Goal: Answer question/provide support

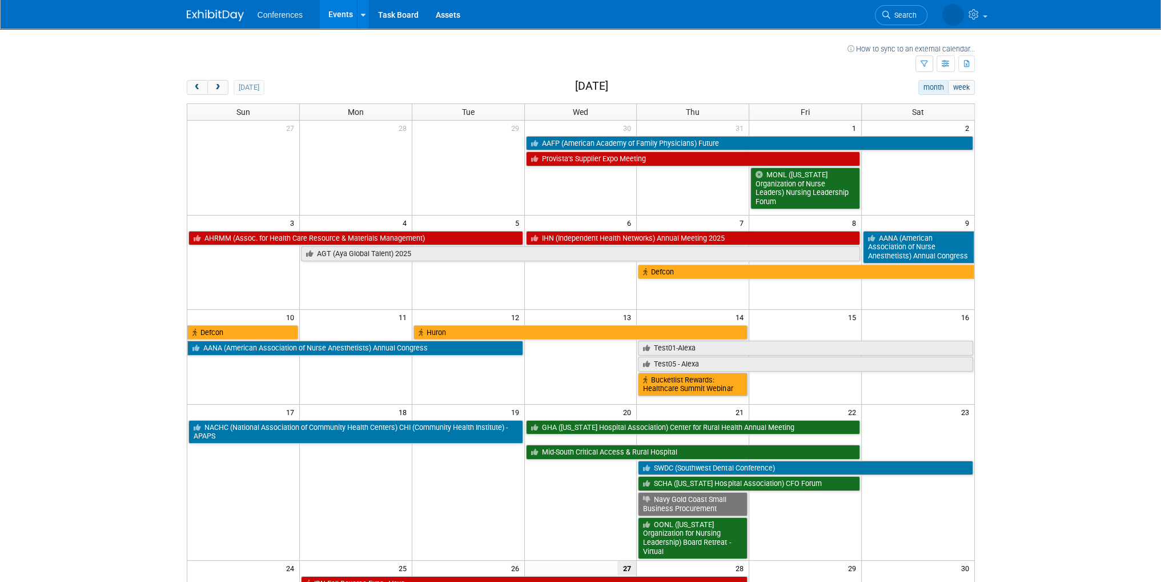
drag, startPoint x: 608, startPoint y: 56, endPoint x: 836, endPoint y: 58, distance: 228.5
click at [608, 56] on td at bounding box center [551, 64] width 729 height 20
click at [904, 21] on link "Search" at bounding box center [901, 15] width 53 height 20
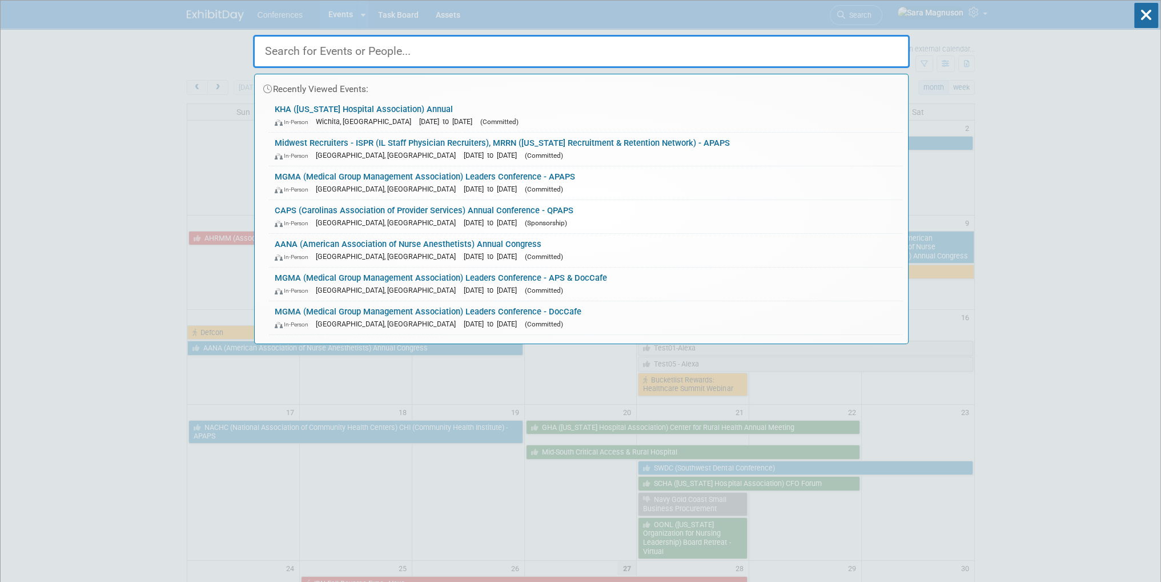
click at [460, 51] on input "text" at bounding box center [581, 51] width 657 height 33
click at [355, 45] on input "text" at bounding box center [581, 51] width 657 height 33
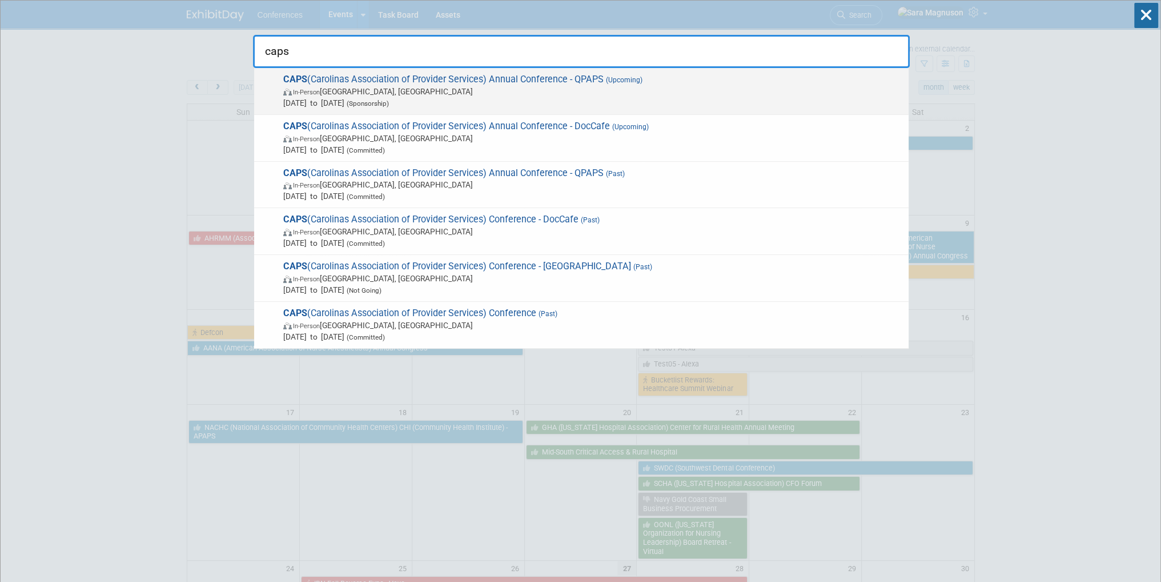
type input "caps"
click at [488, 86] on span "In-Person Wrightsville Beach, NC" at bounding box center [593, 91] width 620 height 11
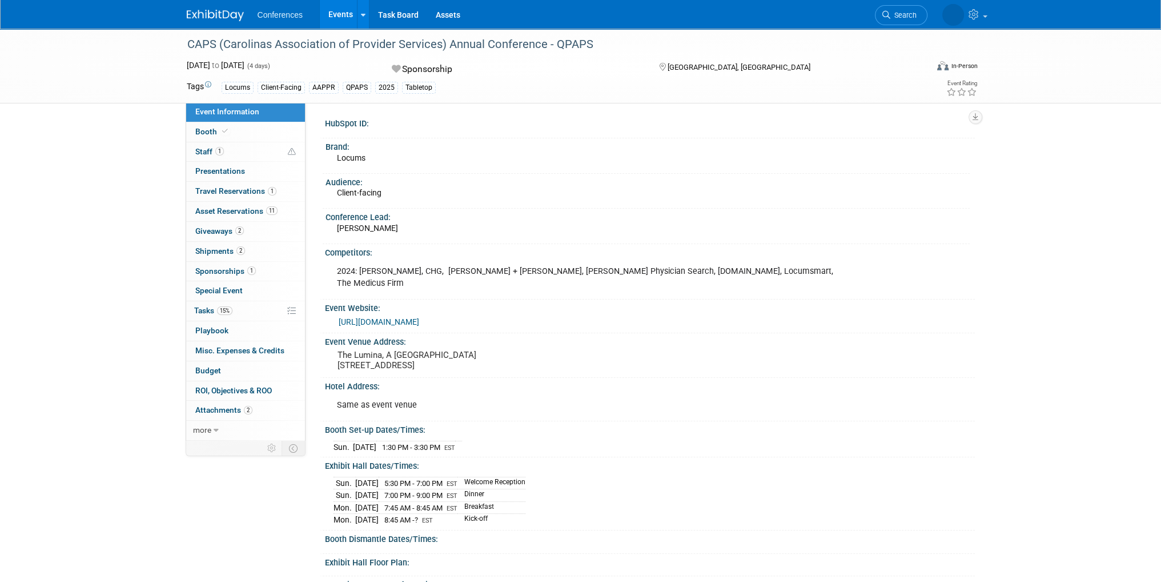
drag, startPoint x: 242, startPoint y: 307, endPoint x: 507, endPoint y: 314, distance: 264.6
click at [242, 307] on link "15% Tasks 15%" at bounding box center [245, 310] width 119 height 19
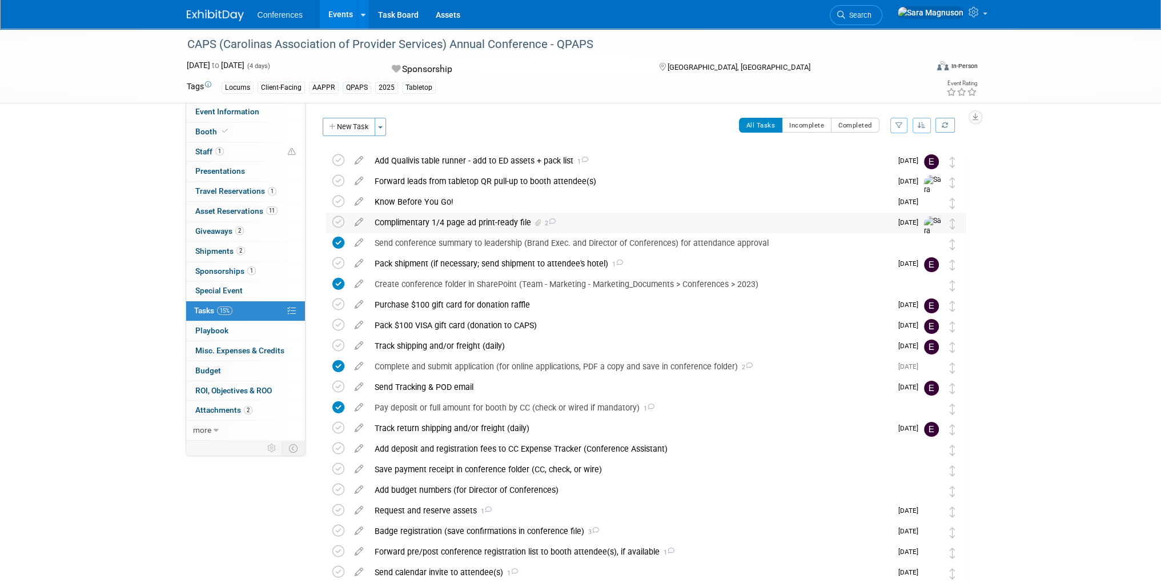
click at [448, 223] on div "Complimentary 1/4 page ad print-ready file 2" at bounding box center [630, 222] width 523 height 19
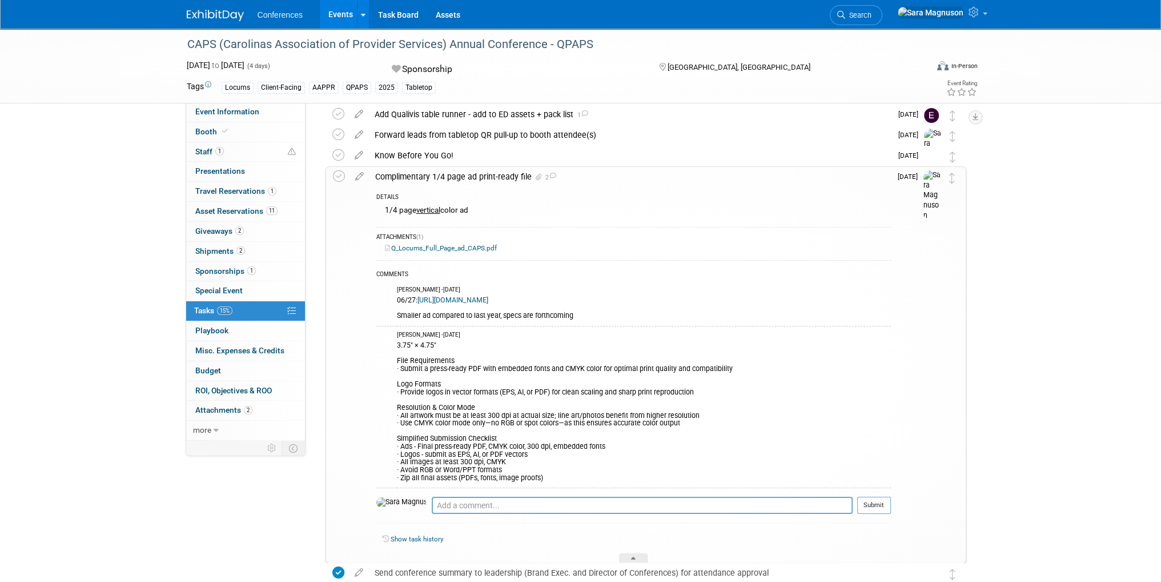
scroll to position [114, 0]
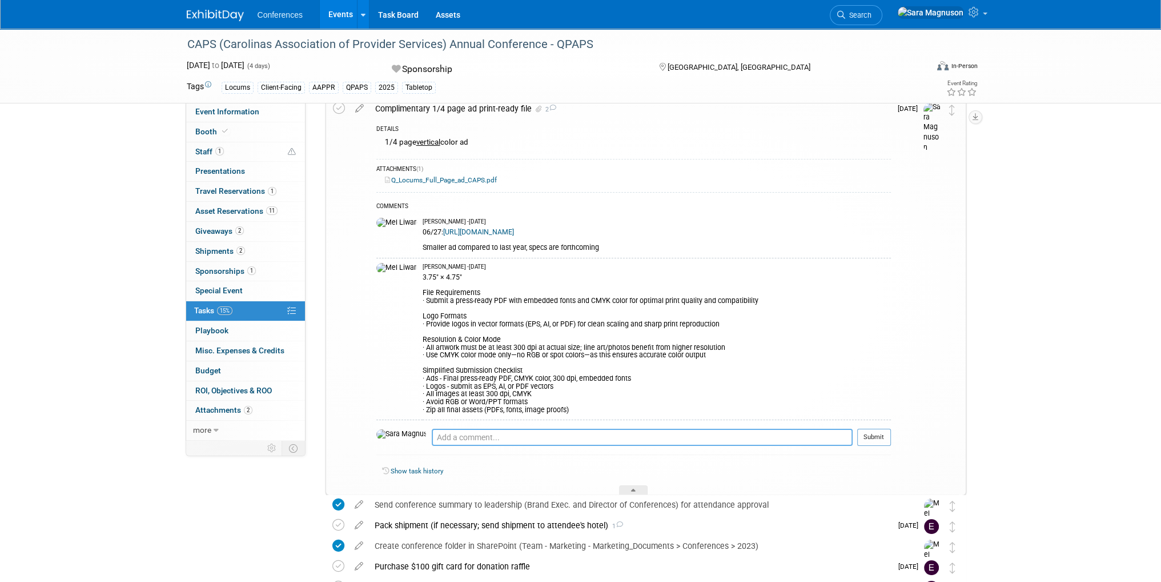
click at [432, 440] on textarea at bounding box center [642, 436] width 421 height 17
click at [432, 430] on textarea "Print-ready file:" at bounding box center [642, 437] width 421 height 17
click at [502, 432] on textarea "08/27: Print-ready file:" at bounding box center [642, 437] width 421 height 17
paste textarea "[URL][DOMAIN_NAME]"
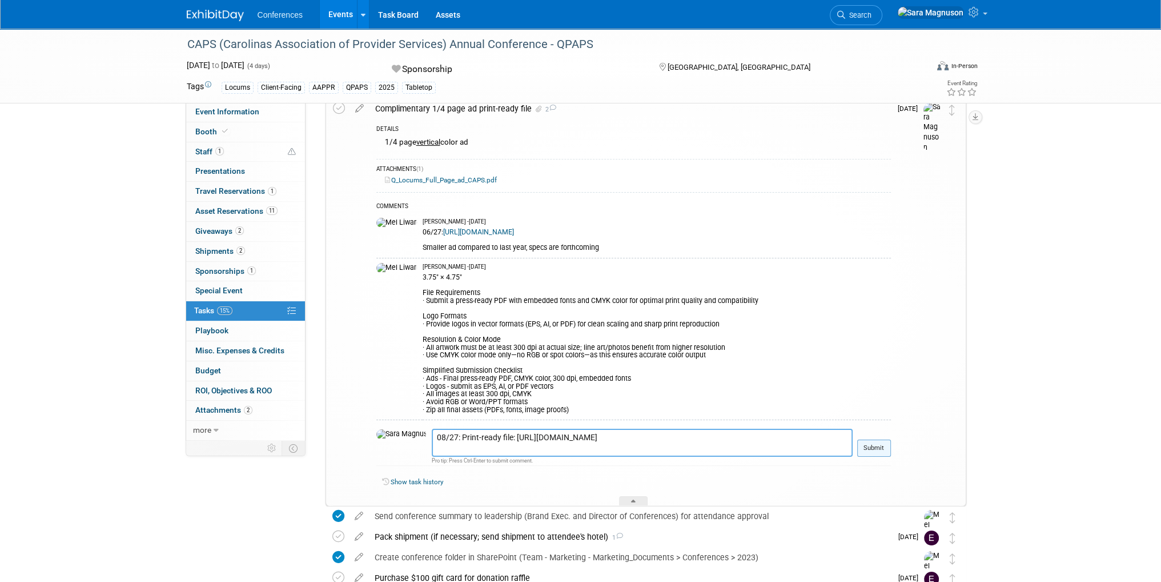
type textarea "08/27: Print-ready file: [URL][DOMAIN_NAME]"
click at [880, 448] on button "Submit" at bounding box center [875, 447] width 34 height 17
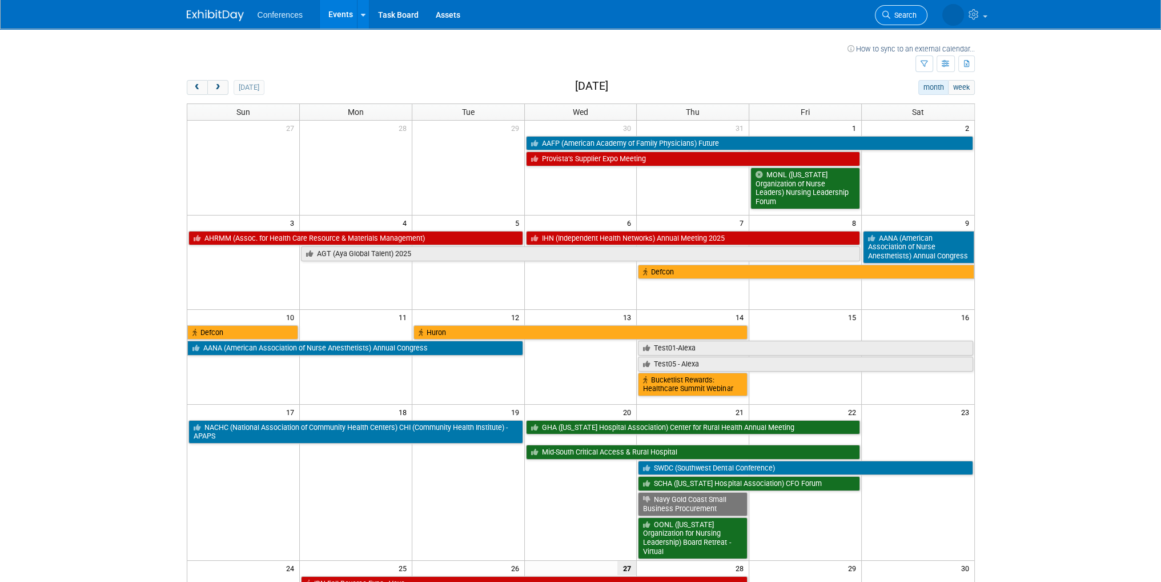
click at [898, 10] on link "Search" at bounding box center [901, 15] width 53 height 20
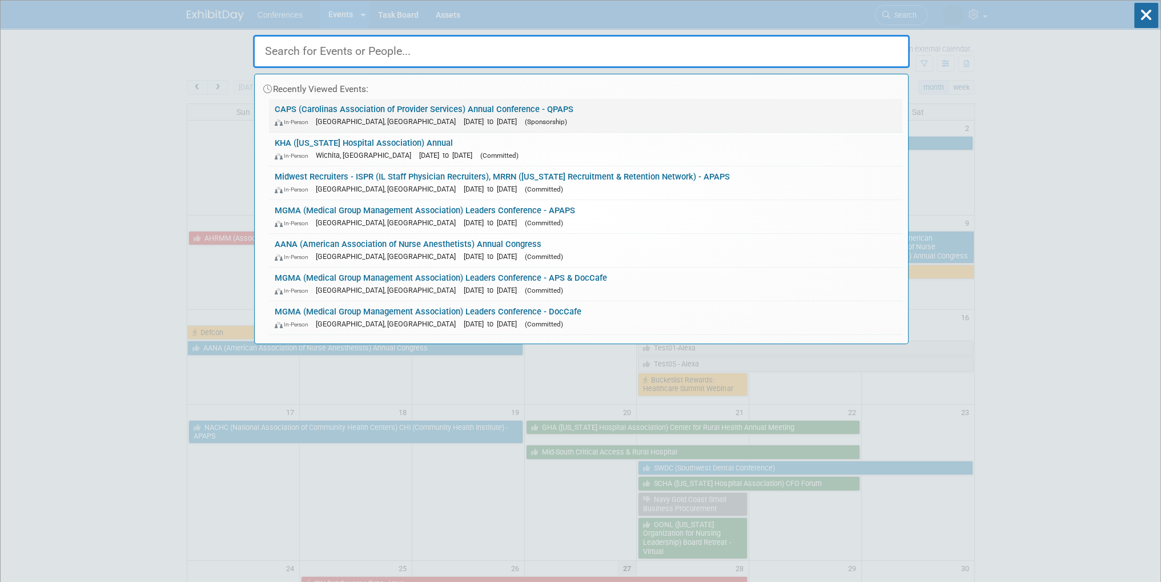
click at [336, 112] on link "CAPS (Carolinas Association of Provider Services) Annual Conference - QPAPS In-…" at bounding box center [586, 115] width 634 height 33
